Goal: Information Seeking & Learning: Learn about a topic

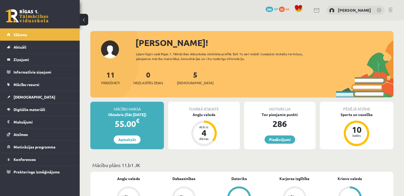
click at [178, 84] on div "11 Priekšmeti 0 Neizlasītās ziņas 5 Ieskaites" at bounding box center [241, 83] width 303 height 28
click at [194, 81] on span "[DEMOGRAPHIC_DATA]" at bounding box center [195, 82] width 37 height 5
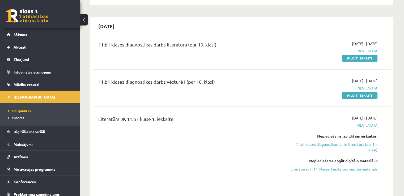
scroll to position [139, 0]
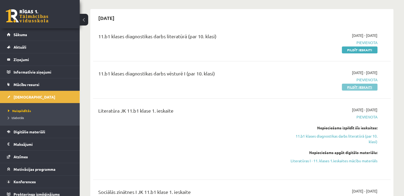
click at [361, 86] on link "Pildīt ieskaiti" at bounding box center [360, 87] width 36 height 7
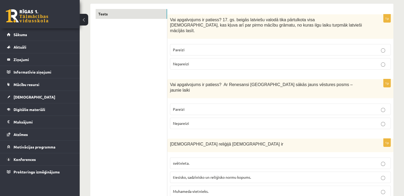
scroll to position [89, 0]
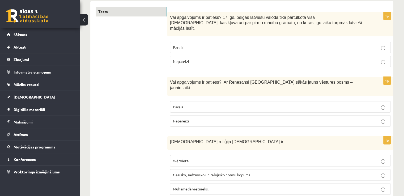
click at [382, 45] on p "Pareizi" at bounding box center [280, 48] width 215 height 6
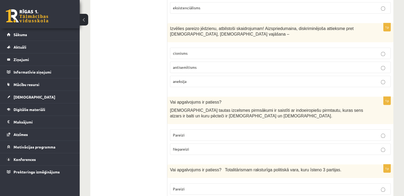
scroll to position [459, 0]
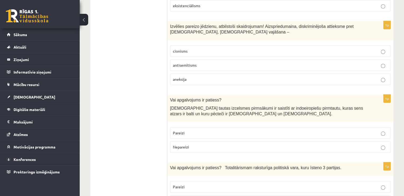
click at [382, 59] on label "antisemītisms" at bounding box center [280, 64] width 221 height 11
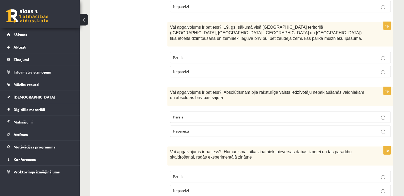
scroll to position [647, 0]
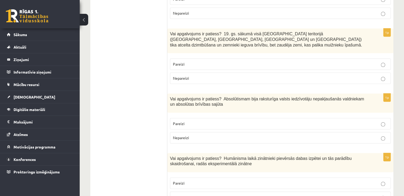
click at [379, 135] on p "Nepareizi" at bounding box center [280, 138] width 215 height 6
click at [380, 180] on p "Pareizi" at bounding box center [280, 183] width 215 height 6
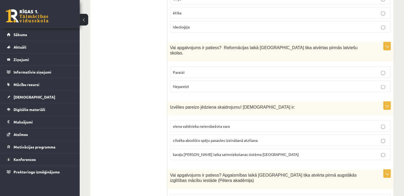
scroll to position [1030, 0]
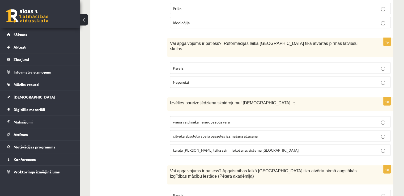
click at [385, 65] on p "Pareizi" at bounding box center [280, 68] width 215 height 6
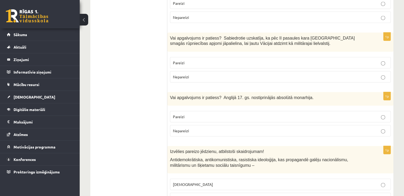
scroll to position [1213, 0]
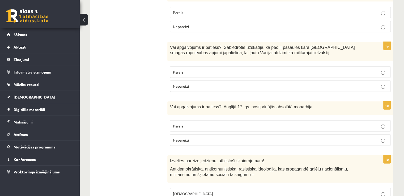
click at [383, 80] on label "Nepareizi" at bounding box center [280, 85] width 221 height 11
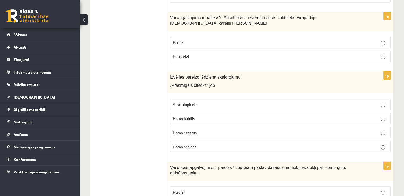
scroll to position [1549, 0]
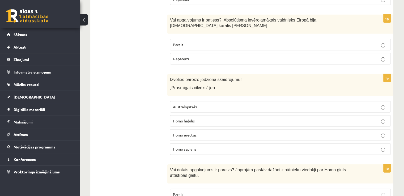
click at [383, 115] on label "Homo habilis" at bounding box center [280, 120] width 221 height 11
drag, startPoint x: 404, startPoint y: 157, endPoint x: 408, endPoint y: 167, distance: 10.4
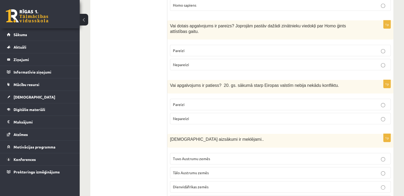
scroll to position [1700, 0]
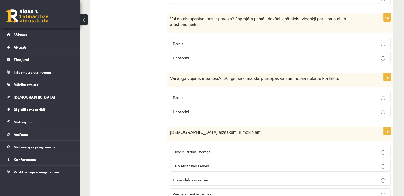
click at [382, 146] on label "Tuvo Austrumu zemēs" at bounding box center [280, 151] width 221 height 11
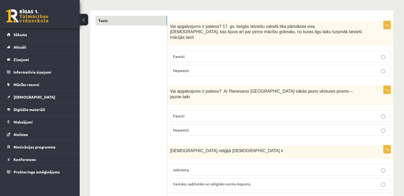
scroll to position [13, 0]
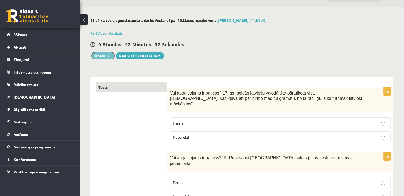
click at [103, 57] on button "Iesniegt" at bounding box center [103, 55] width 23 height 7
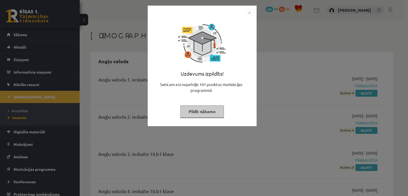
click at [212, 111] on button "Pildīt nākamo" at bounding box center [202, 111] width 44 height 12
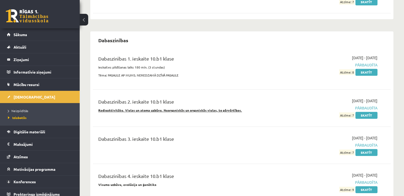
scroll to position [357, 0]
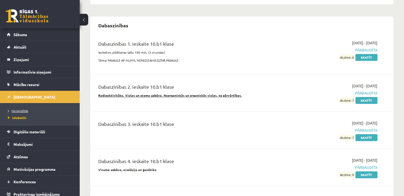
click at [44, 111] on link "Neizpildītās" at bounding box center [41, 110] width 66 height 5
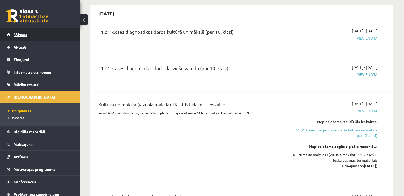
click at [58, 38] on link "Sākums" at bounding box center [40, 34] width 66 height 12
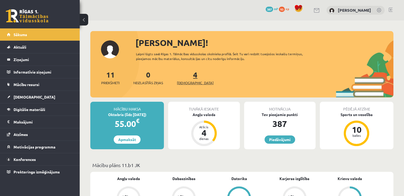
click at [185, 82] on span "[DEMOGRAPHIC_DATA]" at bounding box center [195, 82] width 37 height 5
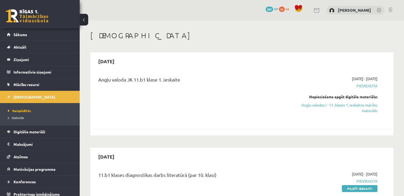
click at [17, 114] on li "Izlabotās" at bounding box center [41, 117] width 66 height 7
click at [22, 117] on span "Izlabotās" at bounding box center [17, 118] width 19 height 4
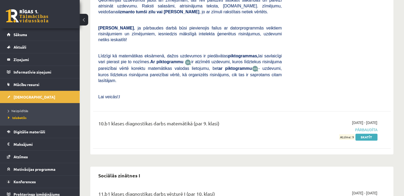
scroll to position [2795, 0]
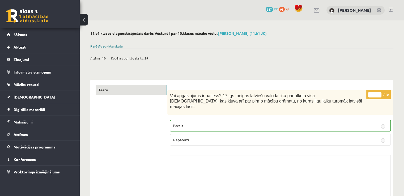
click at [108, 45] on link "Parādīt punktu skalu" at bounding box center [106, 46] width 32 height 4
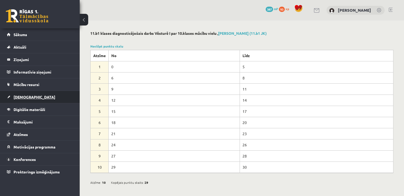
click at [31, 96] on link "[DEMOGRAPHIC_DATA]" at bounding box center [40, 97] width 66 height 12
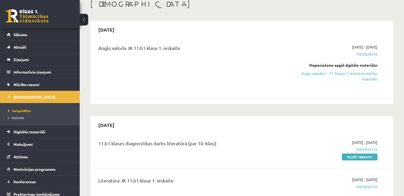
scroll to position [44, 0]
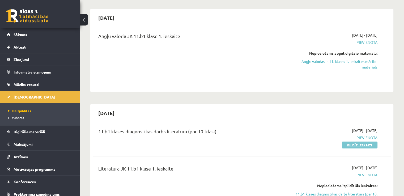
click at [357, 147] on link "Pildīt ieskaiti" at bounding box center [360, 145] width 36 height 7
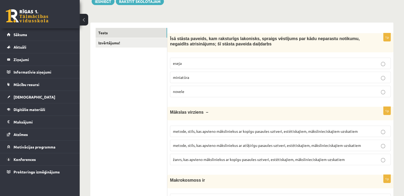
scroll to position [57, 0]
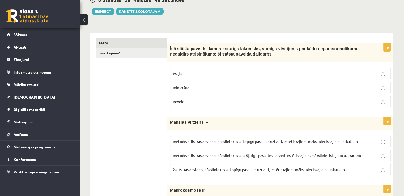
click at [385, 155] on p "metode, stils, kas apvieno māksliniekus ar atšķirīgu pasaules uztveri, estētisk…" at bounding box center [280, 156] width 215 height 6
click at [371, 141] on p "metode, stils, kas apvieno māksliniekus ar kopīgu pasaules uztveri, estētiskaji…" at bounding box center [280, 142] width 215 height 6
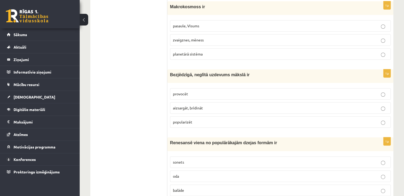
scroll to position [243, 0]
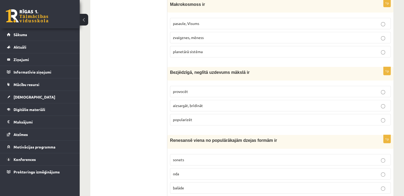
click at [384, 28] on label "pasaule, Visums" at bounding box center [280, 23] width 221 height 11
click at [385, 90] on p "provocēt" at bounding box center [280, 92] width 215 height 6
click at [383, 157] on p "sonets" at bounding box center [280, 160] width 215 height 6
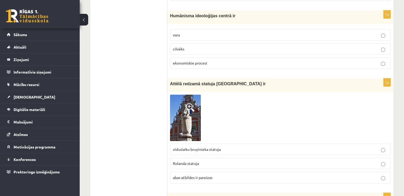
scroll to position [441, 0]
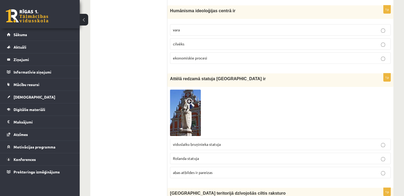
click at [193, 103] on span at bounding box center [190, 102] width 8 height 8
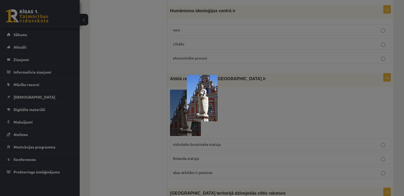
click at [263, 118] on div at bounding box center [202, 98] width 404 height 196
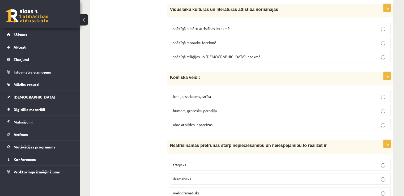
scroll to position [1445, 0]
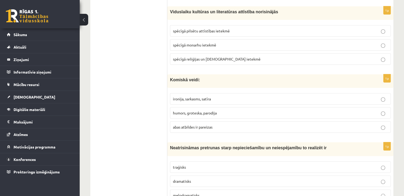
click at [382, 124] on label "abas atbildes ir pareizas" at bounding box center [280, 126] width 221 height 11
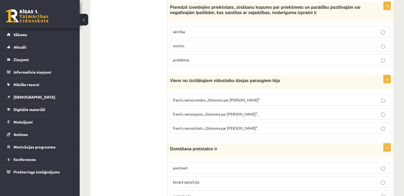
scroll to position [1649, 0]
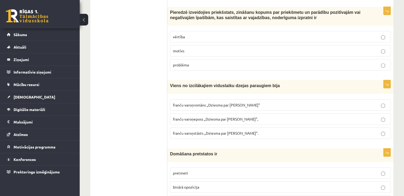
click at [386, 34] on p "vērtība" at bounding box center [280, 37] width 215 height 6
click at [378, 116] on p "franču varoņeposs „Dziesma par Rolandu”," at bounding box center [280, 119] width 215 height 6
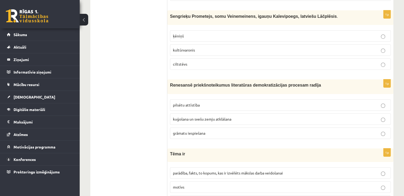
scroll to position [1858, 0]
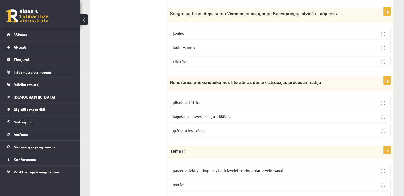
click at [382, 125] on label "grāmatu iespiešana" at bounding box center [280, 130] width 221 height 11
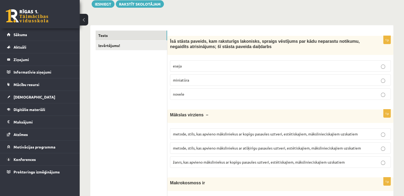
scroll to position [0, 0]
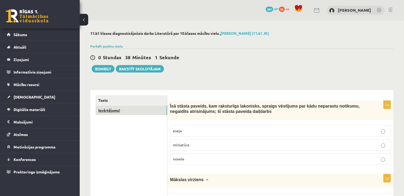
click at [139, 110] on link "Izvērtējums!" at bounding box center [131, 110] width 71 height 10
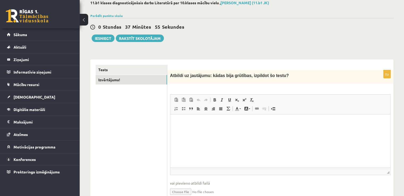
scroll to position [36, 0]
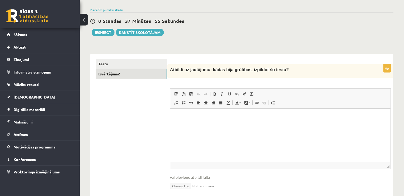
click at [252, 123] on html at bounding box center [280, 117] width 220 height 16
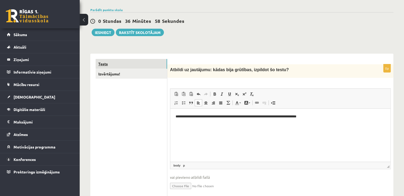
click at [151, 64] on link "Tests" at bounding box center [131, 64] width 71 height 10
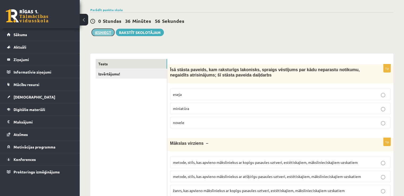
click at [97, 32] on button "Iesniegt" at bounding box center [103, 32] width 23 height 7
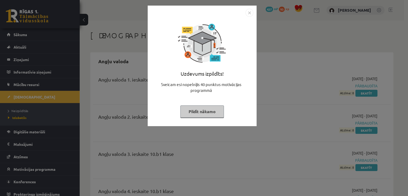
click at [209, 112] on button "Pildīt nākamo" at bounding box center [202, 111] width 44 height 12
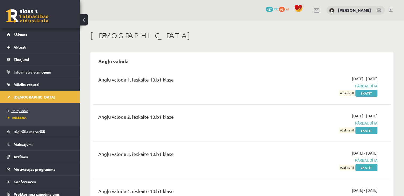
click at [20, 109] on span "Neizpildītās" at bounding box center [18, 111] width 20 height 4
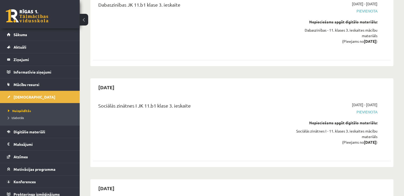
scroll to position [1963, 0]
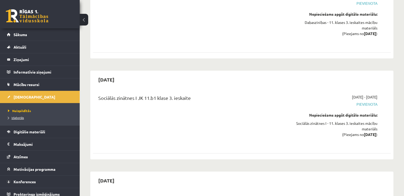
click at [18, 116] on span "Izlabotās" at bounding box center [16, 118] width 16 height 4
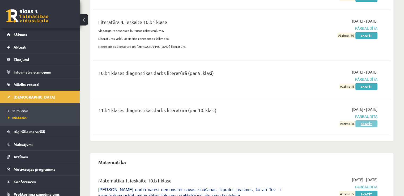
click at [364, 120] on link "Skatīt" at bounding box center [366, 123] width 22 height 7
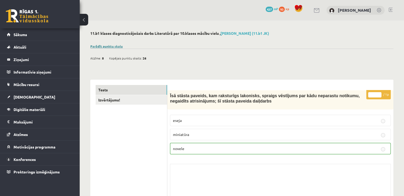
click at [110, 45] on link "Parādīt punktu skalu" at bounding box center [106, 46] width 32 height 4
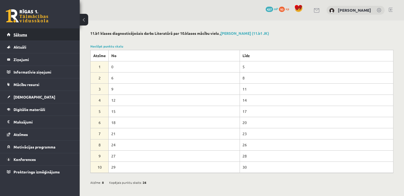
click at [30, 34] on link "Sākums" at bounding box center [40, 34] width 66 height 12
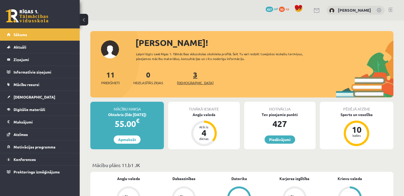
click at [189, 84] on span "[DEMOGRAPHIC_DATA]" at bounding box center [195, 82] width 37 height 5
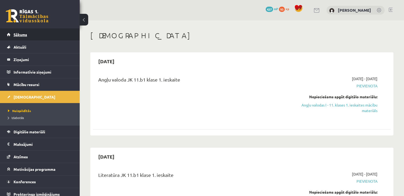
click at [52, 30] on link "Sākums" at bounding box center [40, 34] width 66 height 12
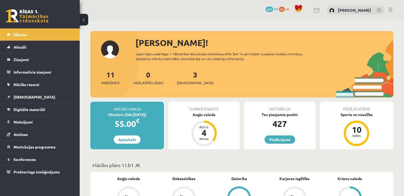
click at [186, 87] on div "11 Priekšmeti 0 Neizlasītās ziņas 3 Ieskaites" at bounding box center [241, 83] width 303 height 28
click at [185, 84] on span "[DEMOGRAPHIC_DATA]" at bounding box center [195, 82] width 37 height 5
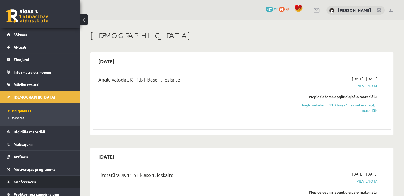
click at [33, 178] on link "Konferences" at bounding box center [40, 182] width 66 height 12
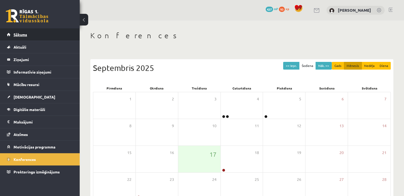
click at [56, 31] on link "Sākums" at bounding box center [40, 34] width 66 height 12
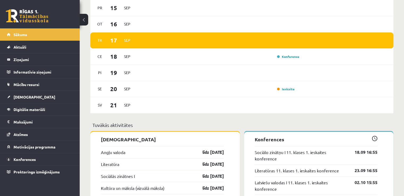
scroll to position [163, 0]
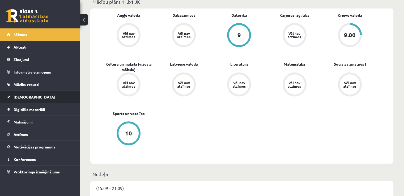
click at [64, 95] on link "[DEMOGRAPHIC_DATA]" at bounding box center [40, 97] width 66 height 12
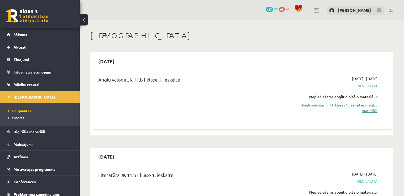
click at [366, 105] on link "Angļu valodas I - 11. klases 1. ieskaites mācību materiāls" at bounding box center [334, 107] width 88 height 11
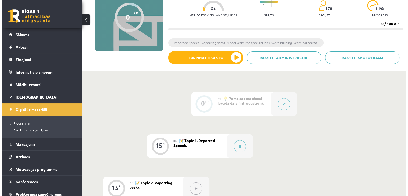
scroll to position [62, 0]
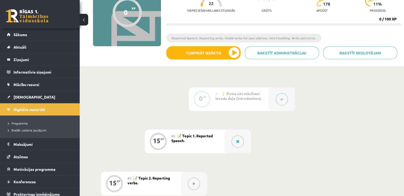
click at [220, 138] on div "#2 📝 Topic 1. Reported Speech." at bounding box center [197, 142] width 53 height 24
click at [236, 143] on button at bounding box center [238, 141] width 12 height 12
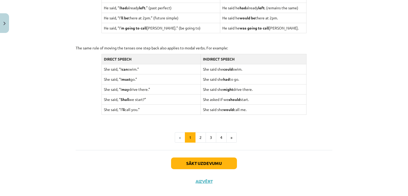
scroll to position [516, 0]
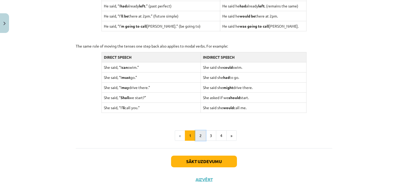
click at [198, 138] on button "2" at bounding box center [200, 135] width 11 height 11
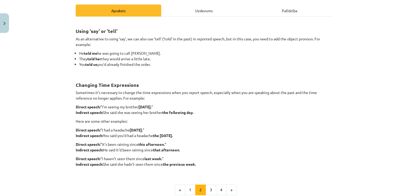
scroll to position [74, 0]
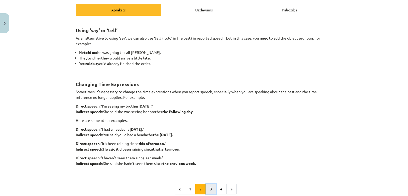
click at [210, 190] on button "3" at bounding box center [211, 189] width 11 height 11
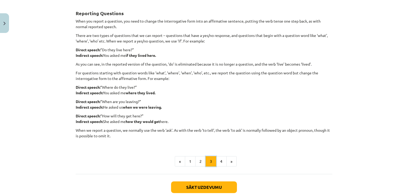
scroll to position [95, 0]
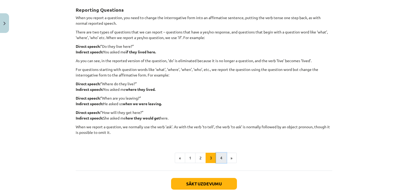
click at [219, 159] on button "4" at bounding box center [221, 158] width 11 height 11
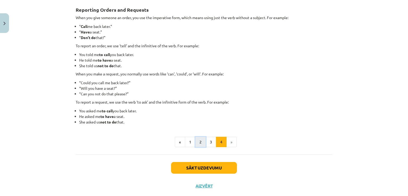
click at [200, 143] on button "2" at bounding box center [200, 142] width 11 height 11
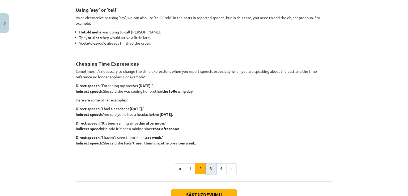
click at [209, 169] on button "3" at bounding box center [211, 168] width 11 height 11
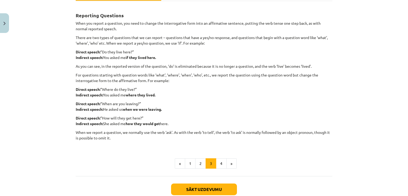
scroll to position [91, 0]
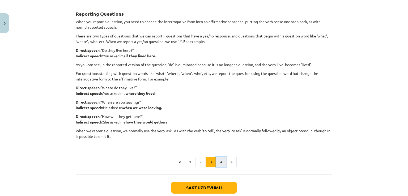
click at [219, 163] on button "4" at bounding box center [221, 162] width 11 height 11
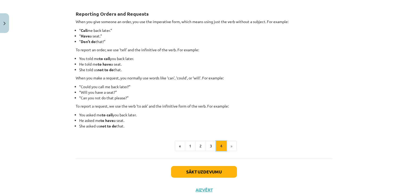
scroll to position [95, 0]
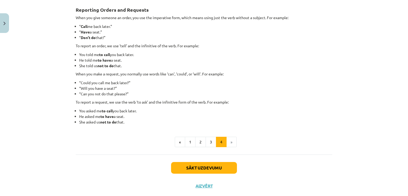
click at [368, 76] on div "Mācību tēma: Angļu valodas i - 11. klases 1. ieskaites mācību materiāls #2 📝 To…" at bounding box center [204, 98] width 408 height 196
click at [346, 70] on div "Mācību tēma: Angļu valodas i - 11. klases 1. ieskaites mācību materiāls #2 📝 To…" at bounding box center [204, 98] width 408 height 196
